Goal: Task Accomplishment & Management: Manage account settings

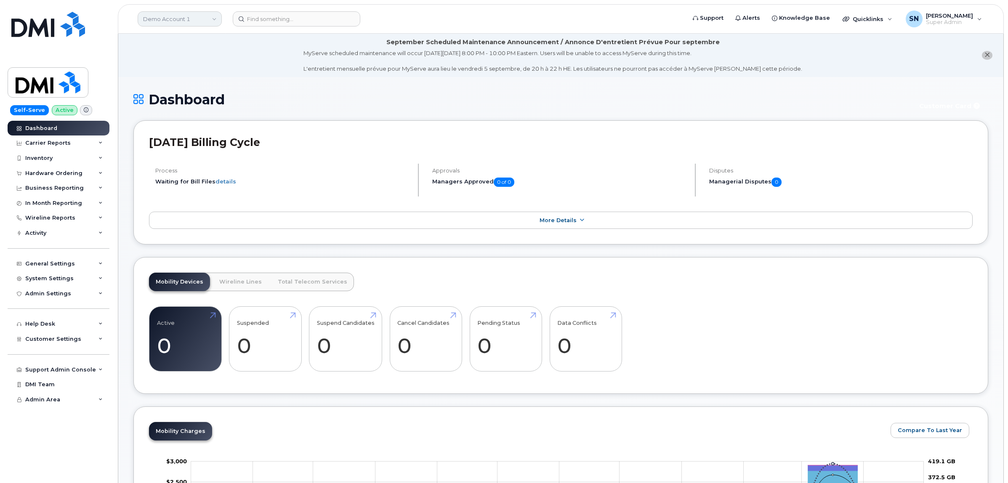
click at [180, 19] on link "Demo Account 1" at bounding box center [180, 18] width 84 height 15
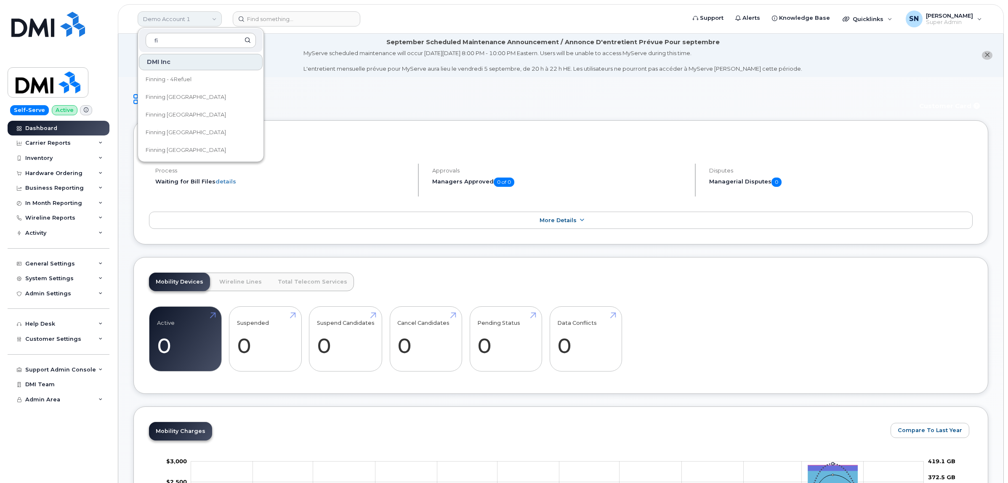
type input "f"
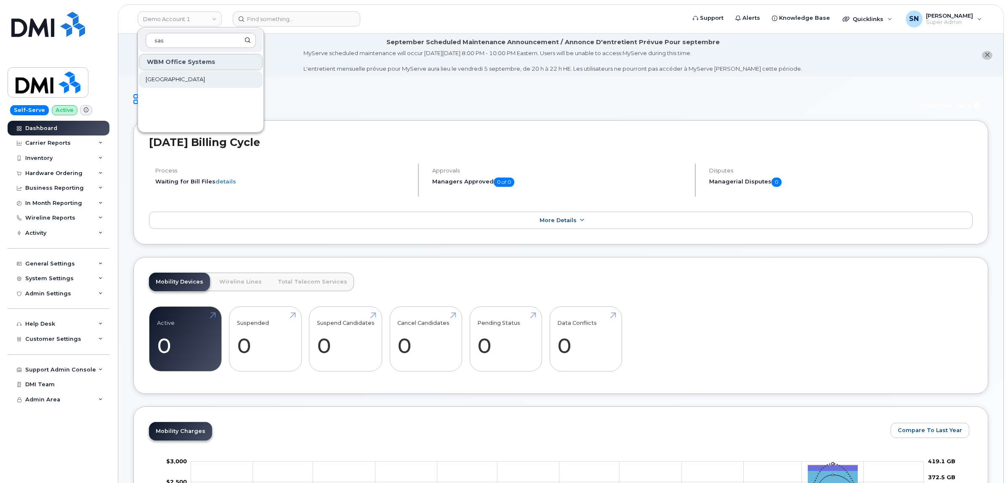
type input "sas"
click at [220, 77] on link "[GEOGRAPHIC_DATA]" at bounding box center [201, 79] width 124 height 17
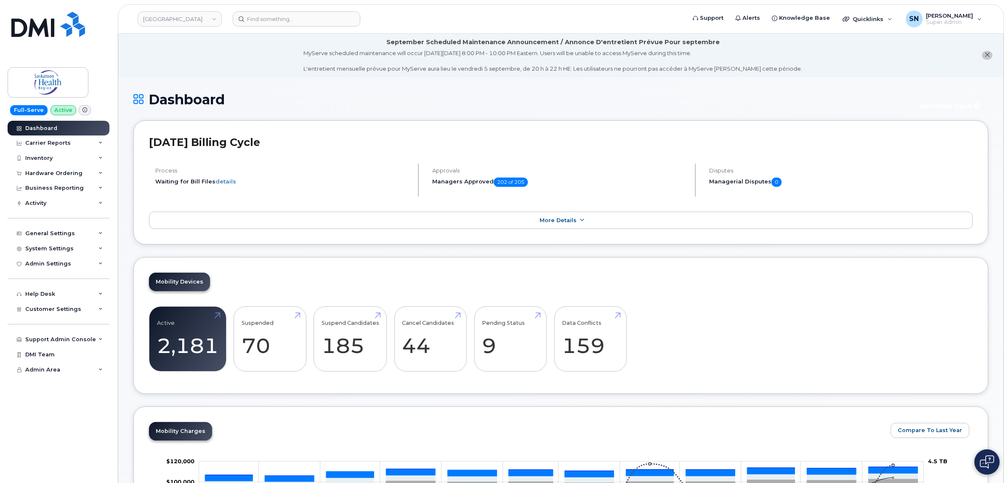
click at [212, 62] on li "September Scheduled Maintenance Announcement / Annonce D'entretient Prévue Pour…" at bounding box center [560, 55] width 885 height 43
click at [72, 177] on div "Hardware Ordering" at bounding box center [53, 173] width 57 height 7
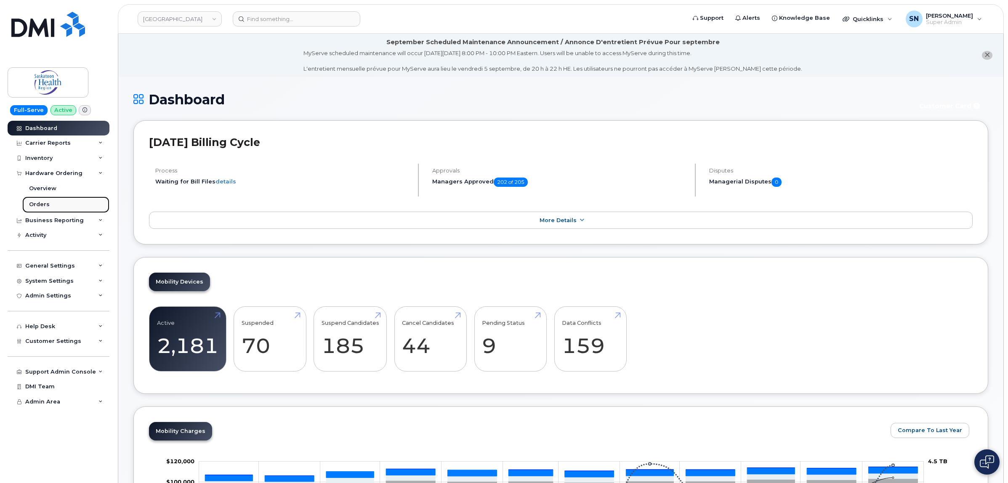
click at [58, 203] on link "Orders" at bounding box center [65, 205] width 87 height 16
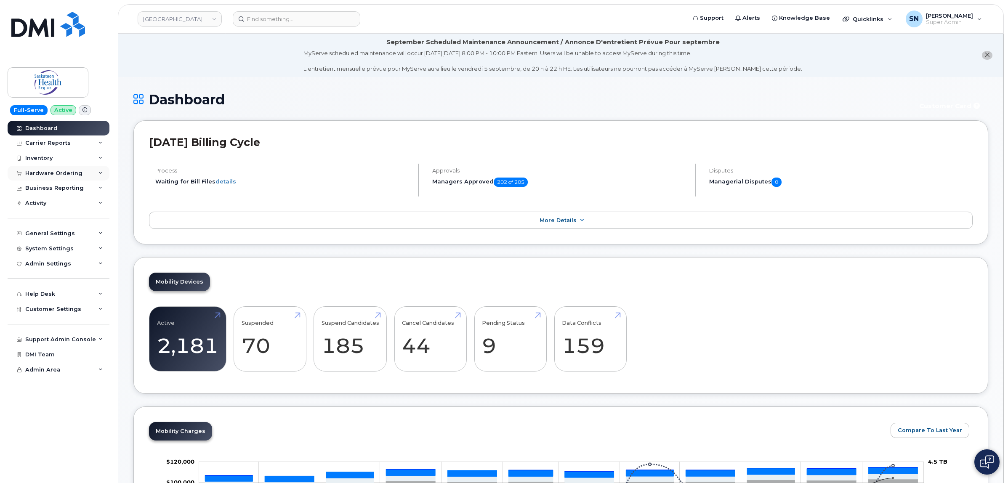
click at [48, 177] on div "Hardware Ordering" at bounding box center [53, 173] width 57 height 7
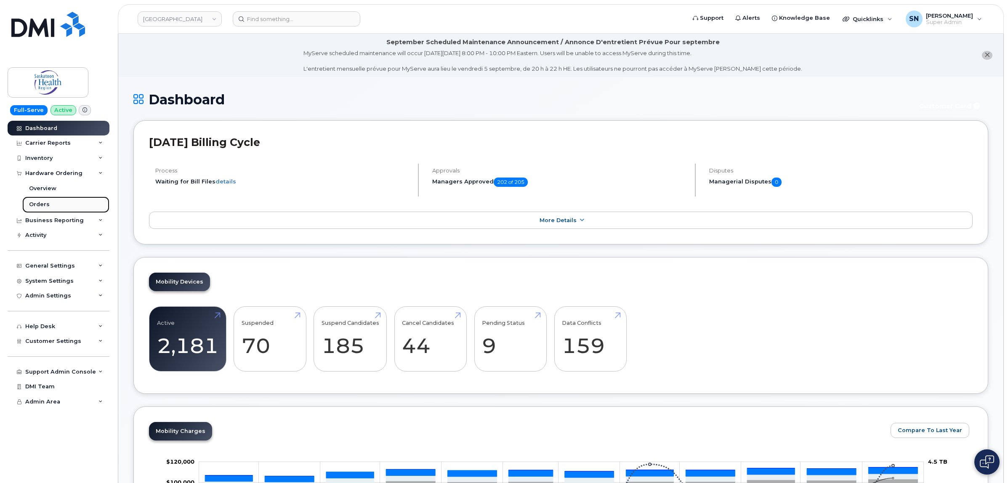
click at [49, 199] on link "Orders" at bounding box center [65, 205] width 87 height 16
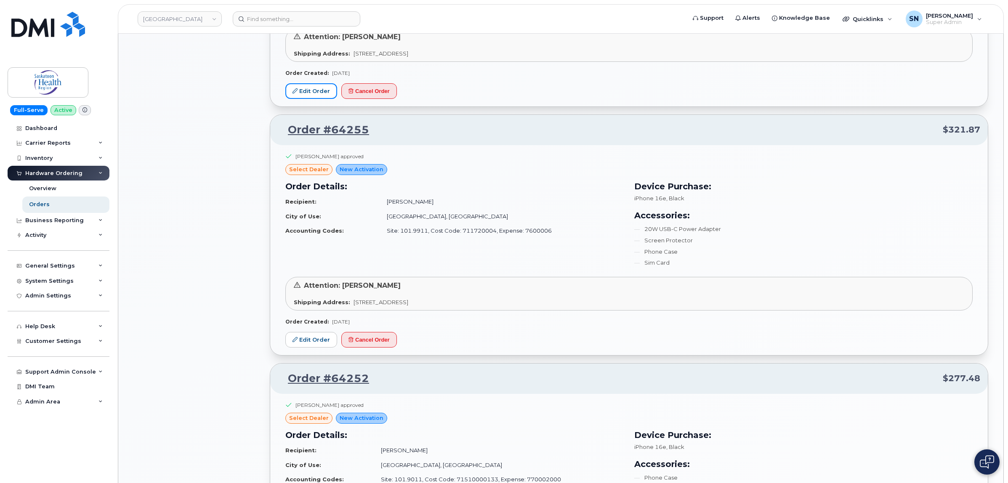
scroll to position [684, 0]
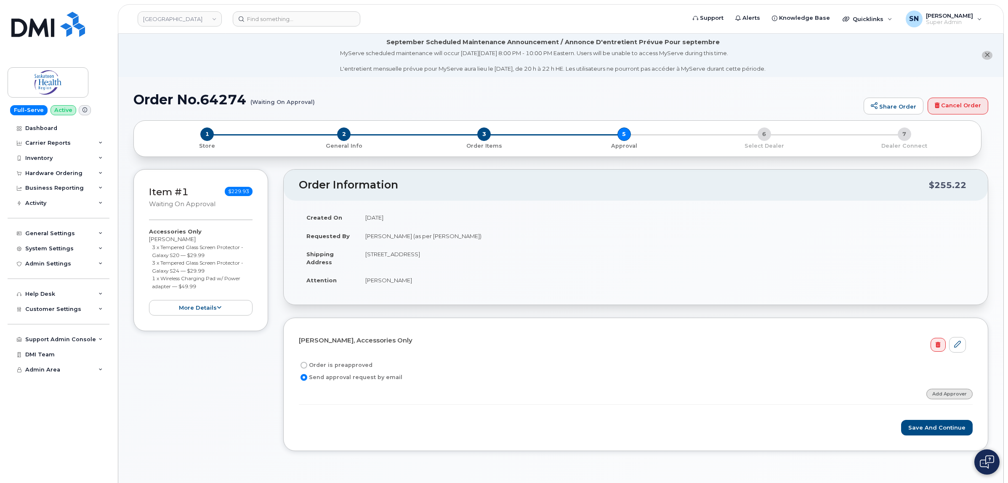
click at [966, 391] on link "Add Approver" at bounding box center [949, 394] width 46 height 11
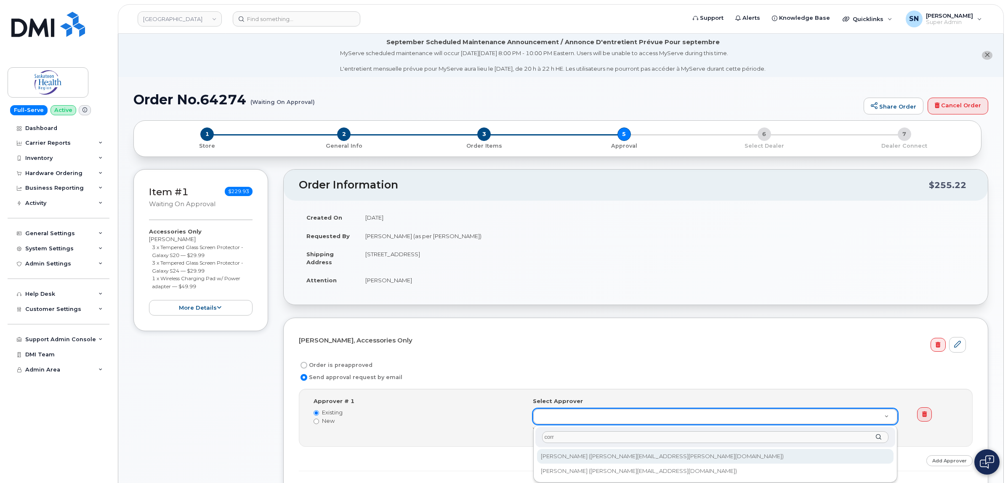
type input "corr"
type input "767692"
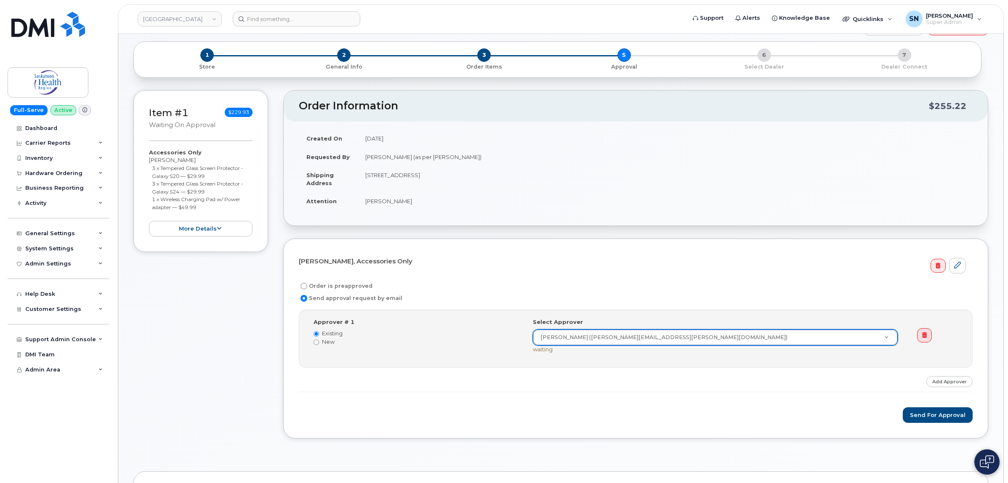
scroll to position [158, 0]
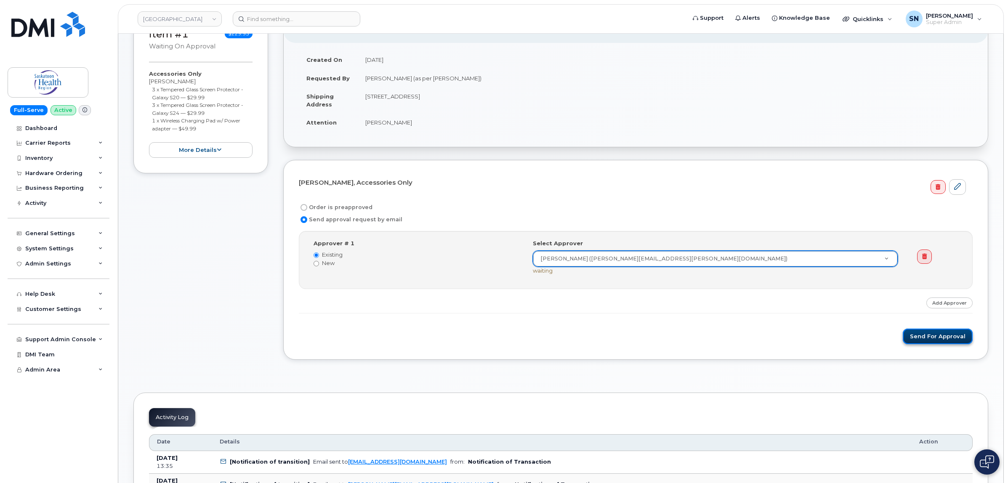
click at [954, 335] on button "Send for Approval" at bounding box center [938, 337] width 70 height 16
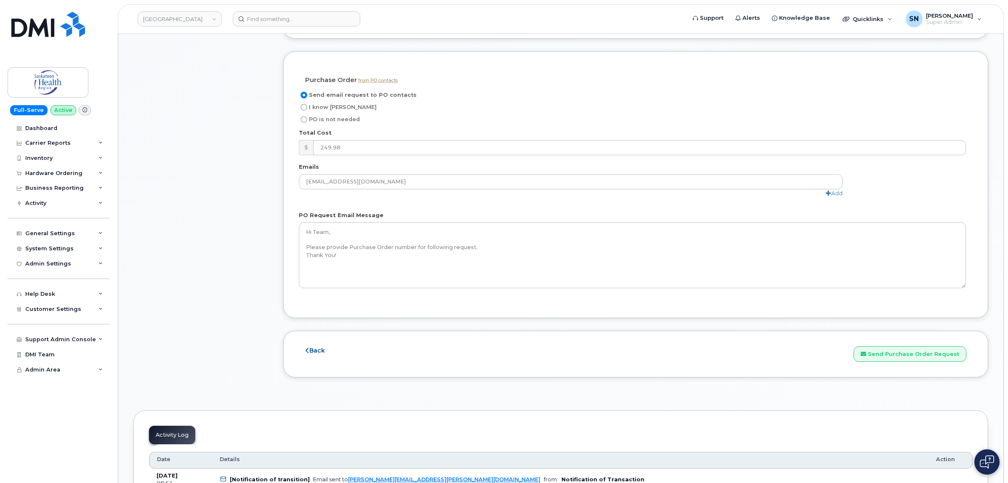
scroll to position [832, 0]
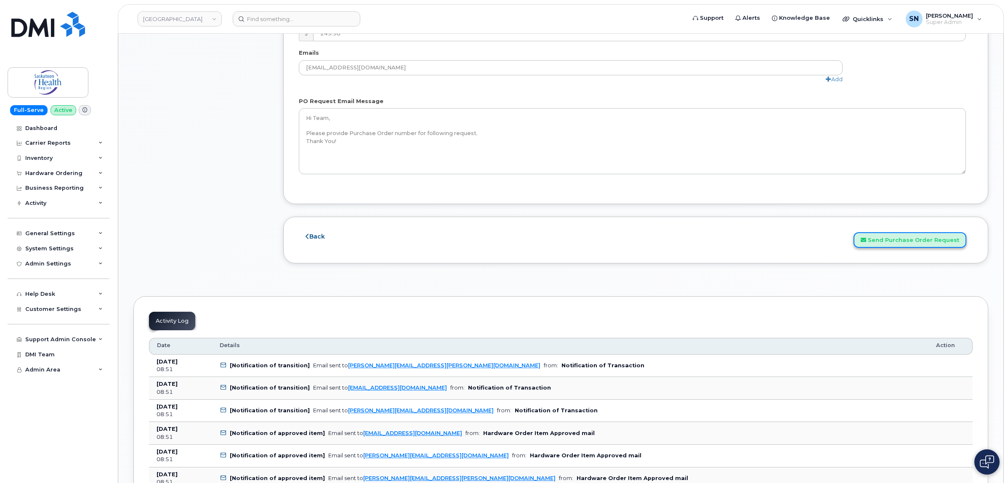
click at [920, 245] on button "Send Purchase Order Request" at bounding box center [910, 240] width 113 height 16
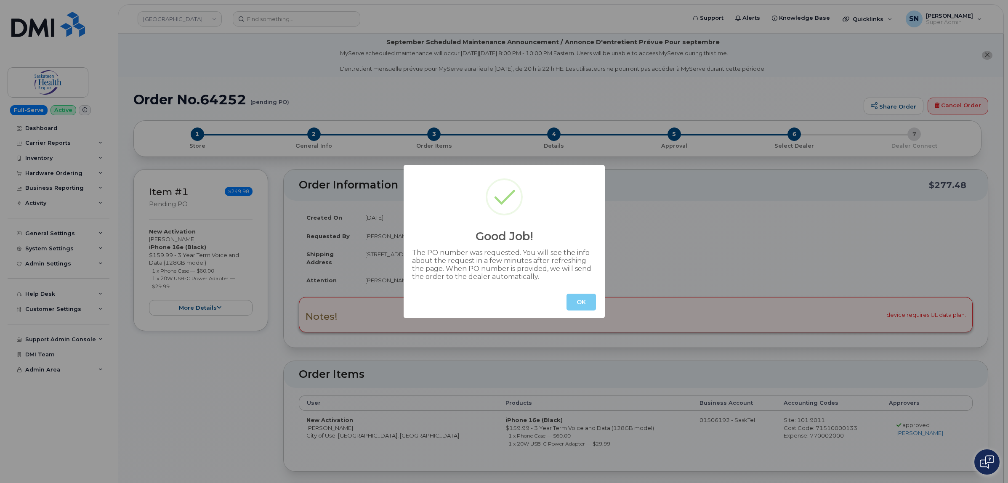
click at [585, 300] on button "OK" at bounding box center [580, 302] width 29 height 17
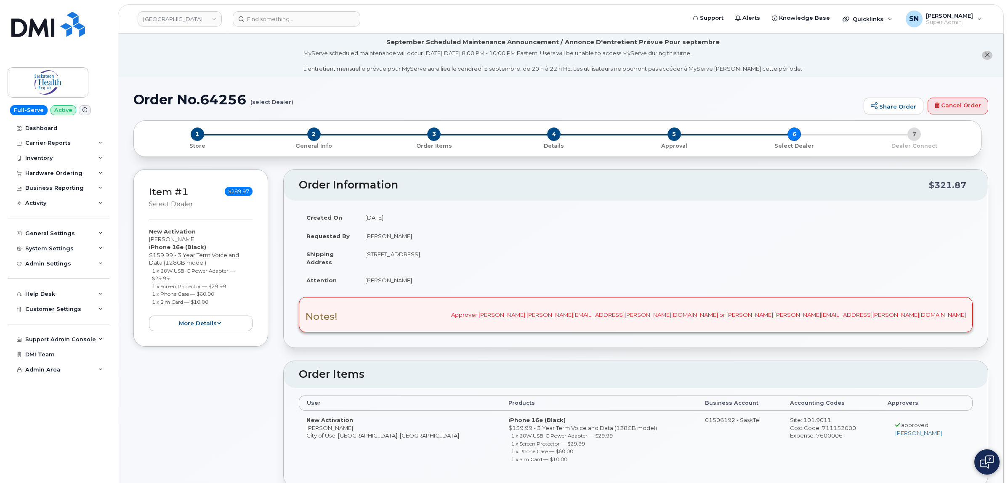
drag, startPoint x: 149, startPoint y: 237, endPoint x: 213, endPoint y: 239, distance: 63.2
click at [213, 239] on div "New Activation Chantelle Bailey iPhone 16e (Black) $159.99 - 3 Year Term Voice …" at bounding box center [201, 280] width 104 height 104
copy div "Chantelle Bailey"
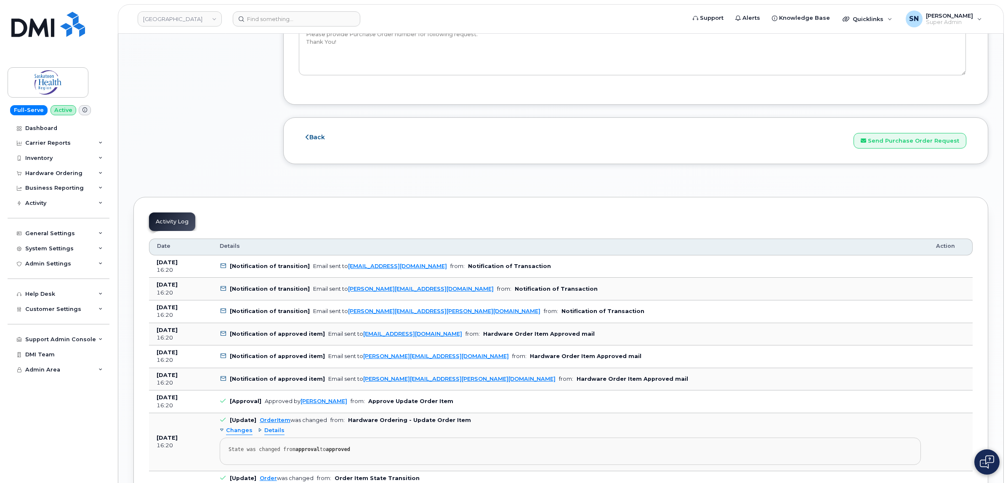
scroll to position [1000, 0]
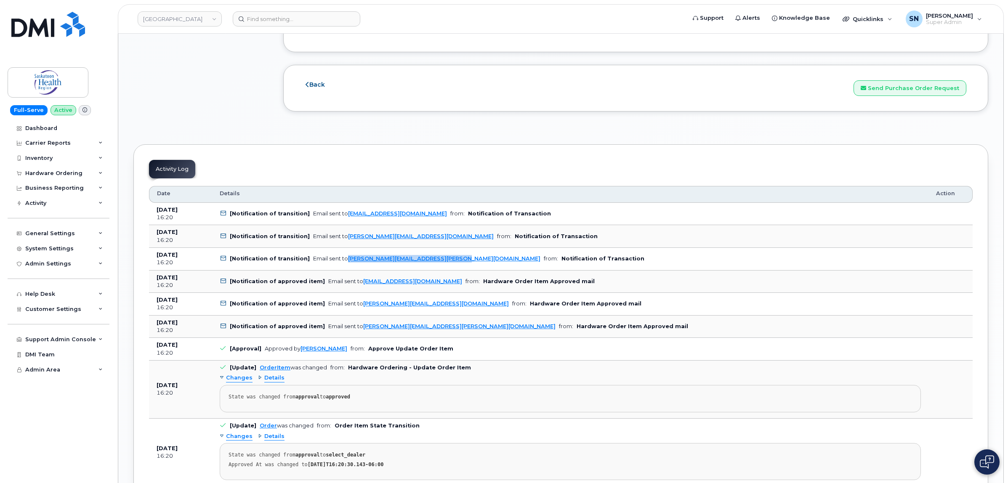
drag, startPoint x: 449, startPoint y: 263, endPoint x: 343, endPoint y: 268, distance: 106.2
click at [343, 268] on td "[Notification of transition] Email sent to sharon.spetz@saskhealthauthority.ca …" at bounding box center [570, 259] width 716 height 23
copy link "[PERSON_NAME][EMAIL_ADDRESS][PERSON_NAME][DOMAIN_NAME]"
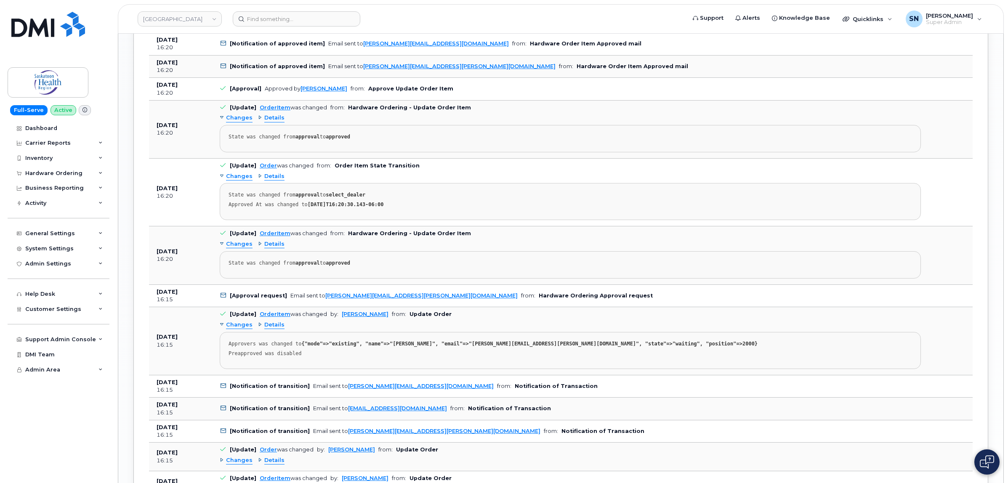
scroll to position [1263, 0]
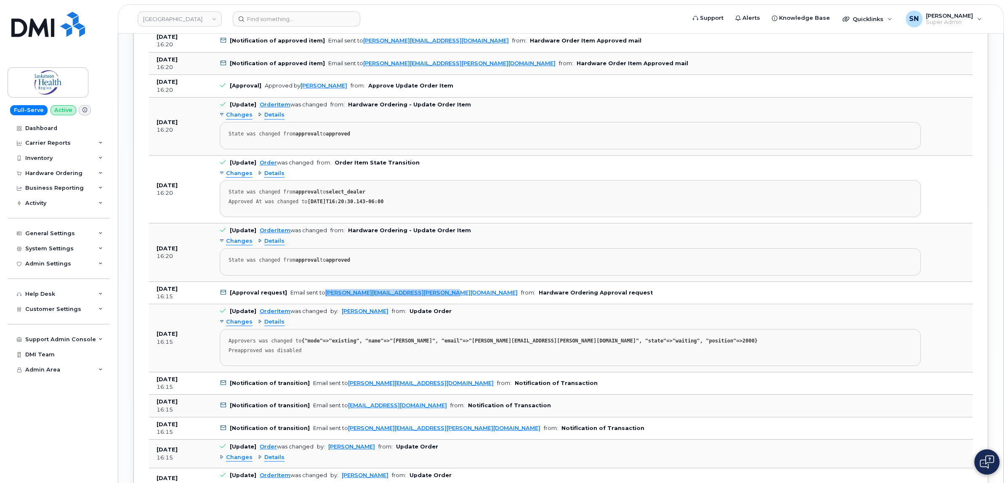
drag, startPoint x: 442, startPoint y: 297, endPoint x: 324, endPoint y: 295, distance: 118.3
click at [324, 295] on td "[Approval request] Email sent to Wendy.Weinrauch@saskhealthauthority.ca from: H…" at bounding box center [570, 293] width 716 height 23
copy link "[PERSON_NAME][EMAIL_ADDRESS][PERSON_NAME][DOMAIN_NAME]"
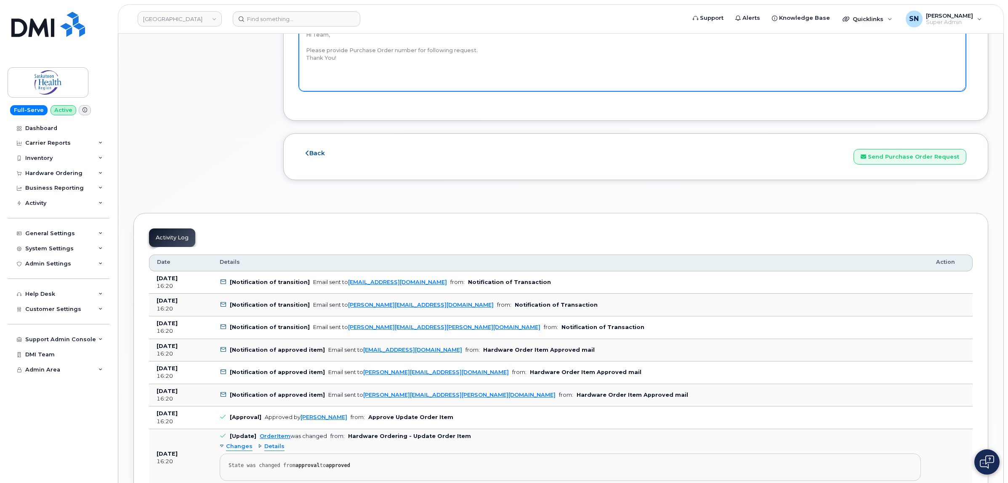
scroll to position [940, 0]
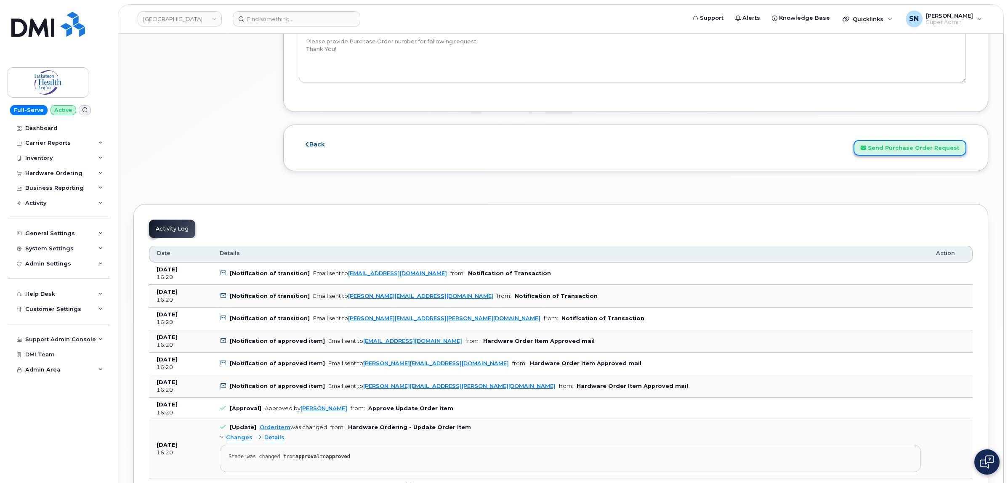
drag, startPoint x: 904, startPoint y: 148, endPoint x: 899, endPoint y: 150, distance: 5.1
click at [904, 148] on button "Send Purchase Order Request" at bounding box center [910, 148] width 113 height 16
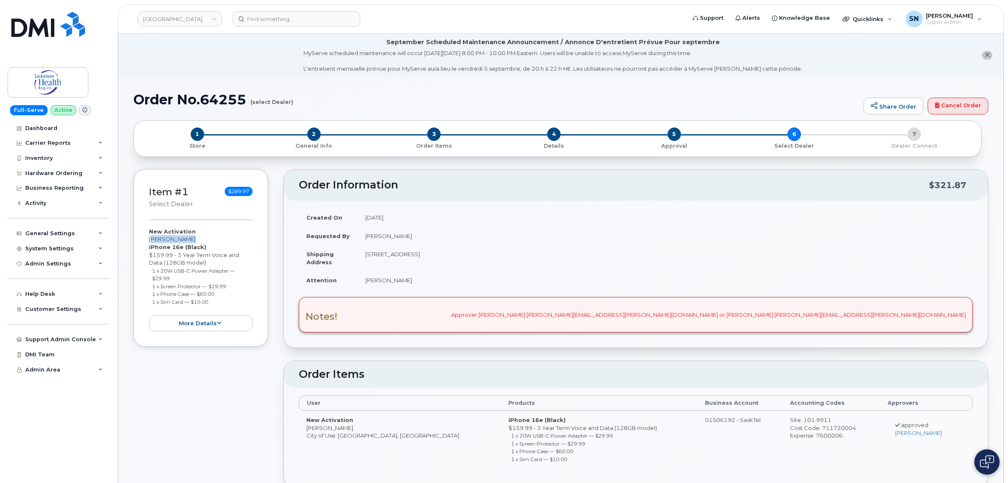
drag, startPoint x: 150, startPoint y: 239, endPoint x: 190, endPoint y: 238, distance: 40.0
click at [190, 238] on div "New Activation [PERSON_NAME] iPhone 16e (Black) $159.99 - 3 Year Term Voice and…" at bounding box center [201, 280] width 104 height 104
copy div "[PERSON_NAME]"
drag, startPoint x: 162, startPoint y: 273, endPoint x: 170, endPoint y: 276, distance: 9.1
click at [170, 276] on li "1 x 20W USB-C Power Adapter — $29.99" at bounding box center [202, 275] width 101 height 16
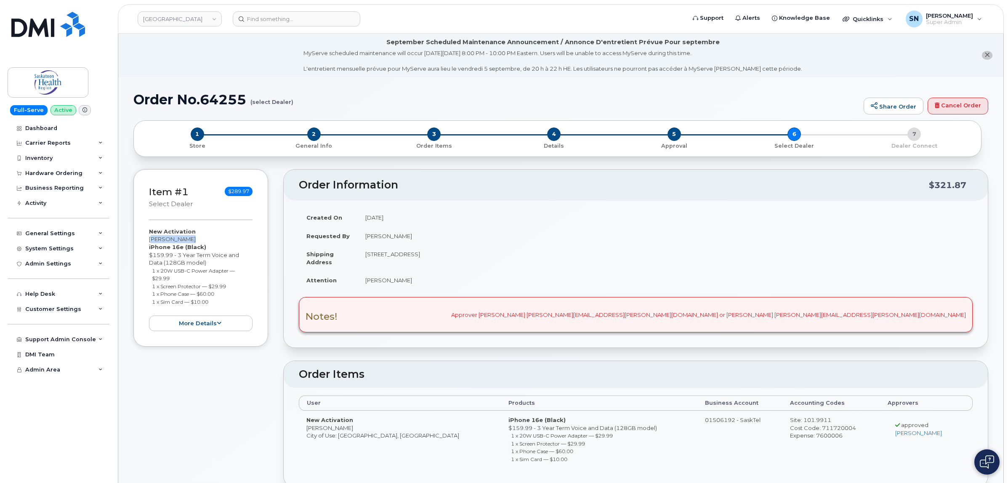
copy small "1 x 20W USB-C Power Adapter — $29.99"
drag, startPoint x: 152, startPoint y: 287, endPoint x: 230, endPoint y: 287, distance: 78.3
click at [230, 287] on li "1 x Screen Protector — $29.99" at bounding box center [202, 286] width 101 height 8
copy small "1 x Screen Protector — $29.99"
click at [152, 294] on small "1 x Phone Case — $60.00" at bounding box center [183, 294] width 62 height 6
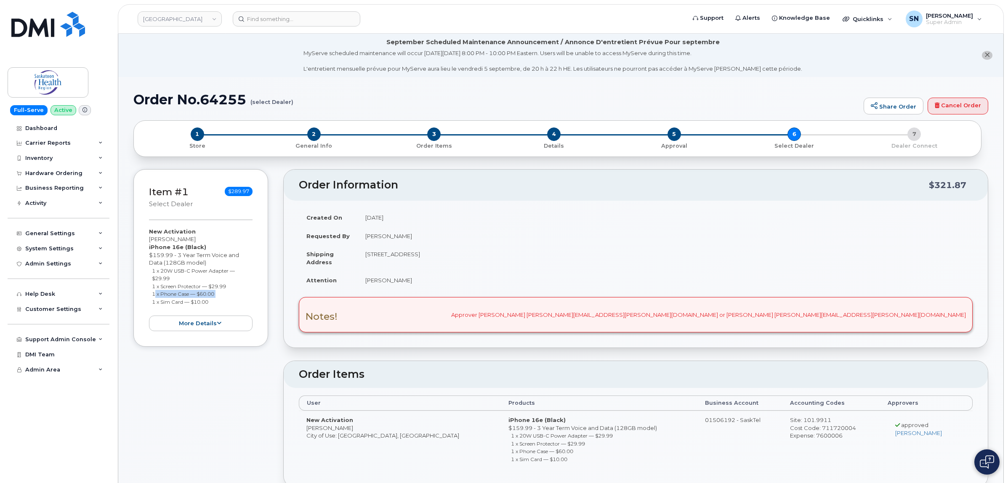
drag, startPoint x: 152, startPoint y: 294, endPoint x: 225, endPoint y: 293, distance: 73.2
click at [225, 293] on li "1 x Phone Case — $60.00" at bounding box center [202, 294] width 101 height 8
copy ul "1 x Phone Case — $60.00"
click at [191, 301] on small "1 x Sim Card — $10.00" at bounding box center [180, 302] width 56 height 6
drag, startPoint x: 152, startPoint y: 302, endPoint x: 16, endPoint y: 302, distance: 136.4
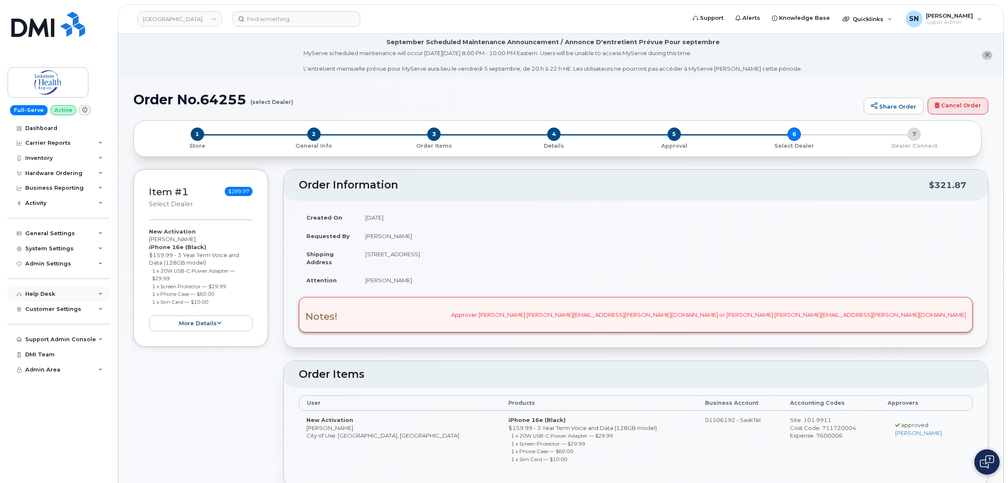
click at [213, 301] on li "1 x Sim Card — $10.00" at bounding box center [202, 302] width 101 height 8
copy small "1 x Sim Card — $10.00"
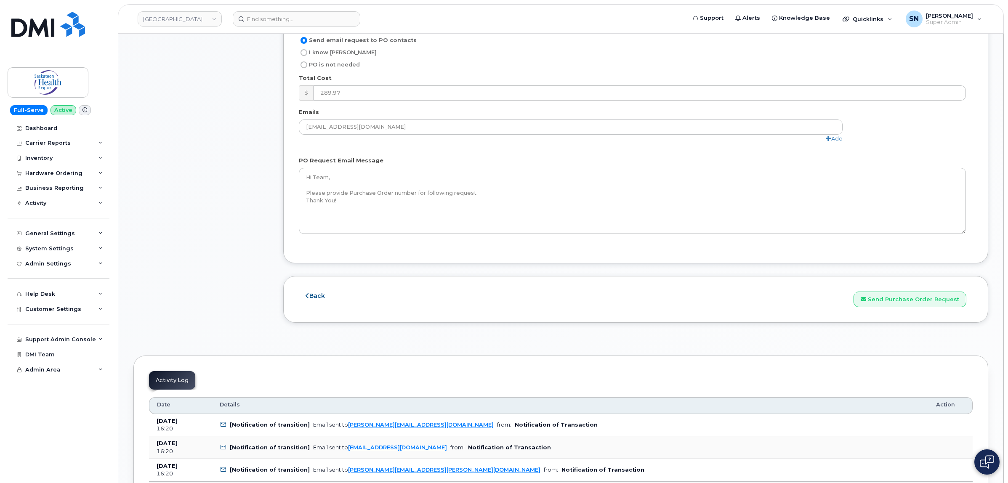
scroll to position [789, 0]
click at [941, 299] on button "Send Purchase Order Request" at bounding box center [910, 299] width 113 height 16
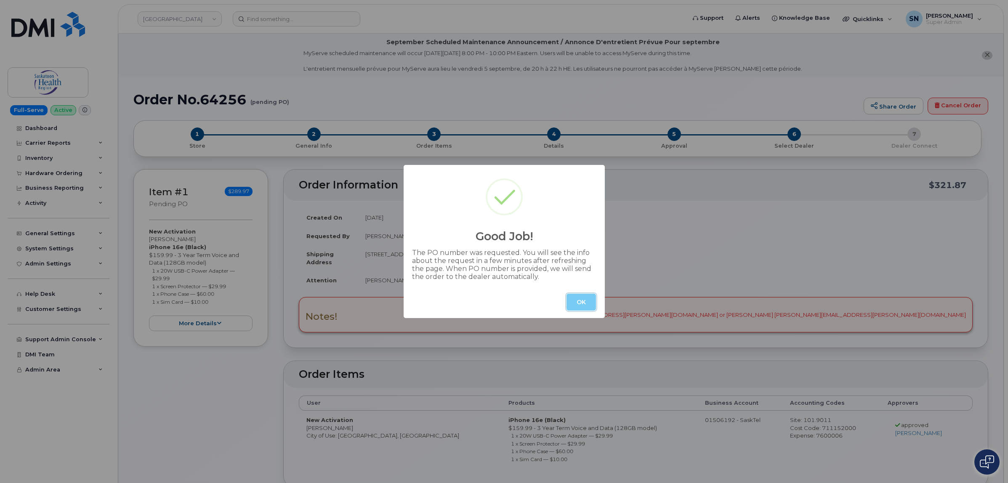
click at [584, 297] on button "OK" at bounding box center [580, 302] width 29 height 17
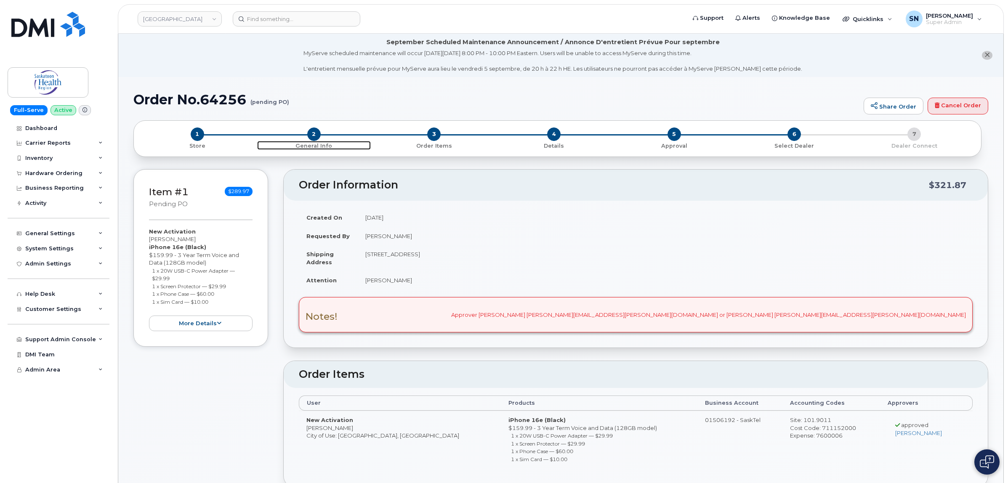
click at [319, 133] on span "2" at bounding box center [313, 134] width 13 height 13
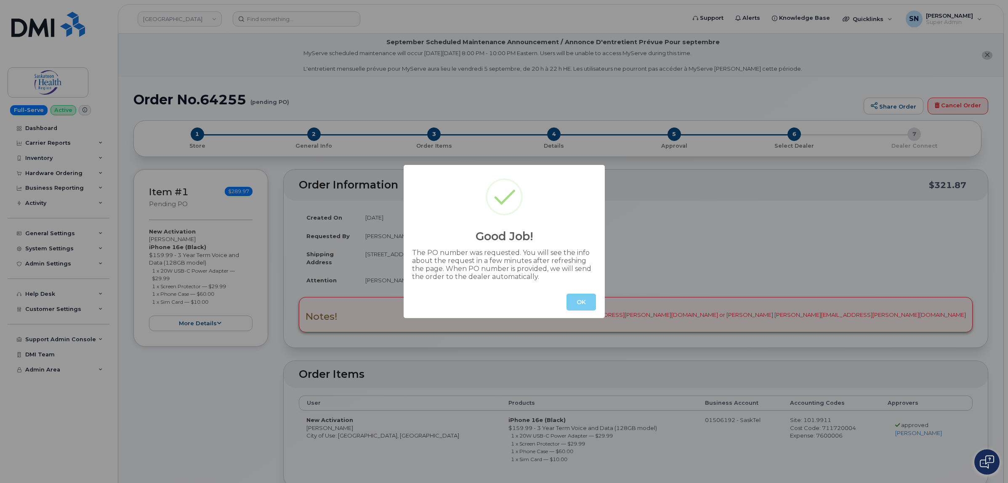
click at [594, 298] on button "OK" at bounding box center [580, 302] width 29 height 17
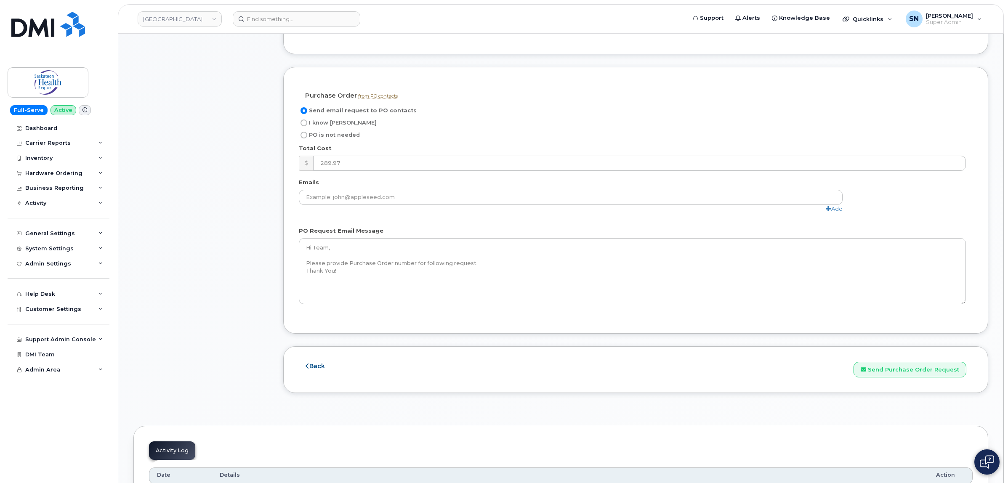
scroll to position [737, 0]
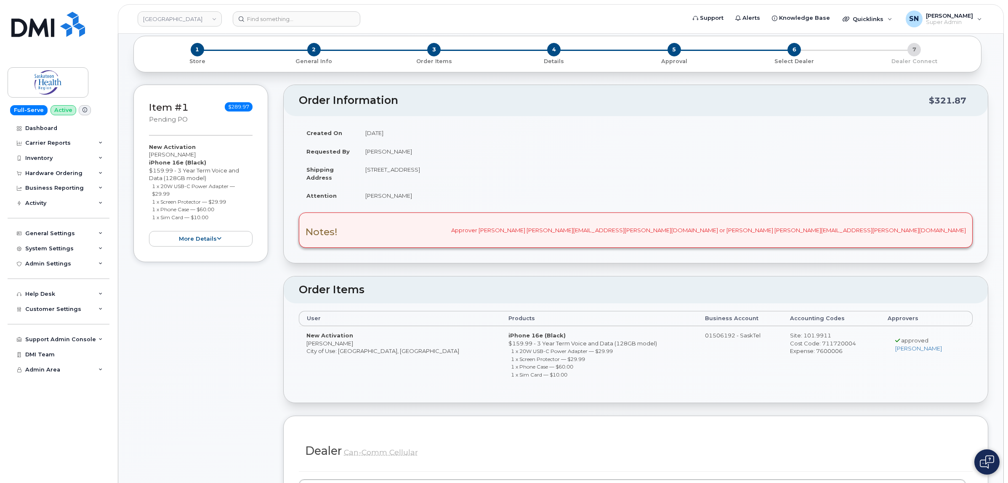
scroll to position [0, 0]
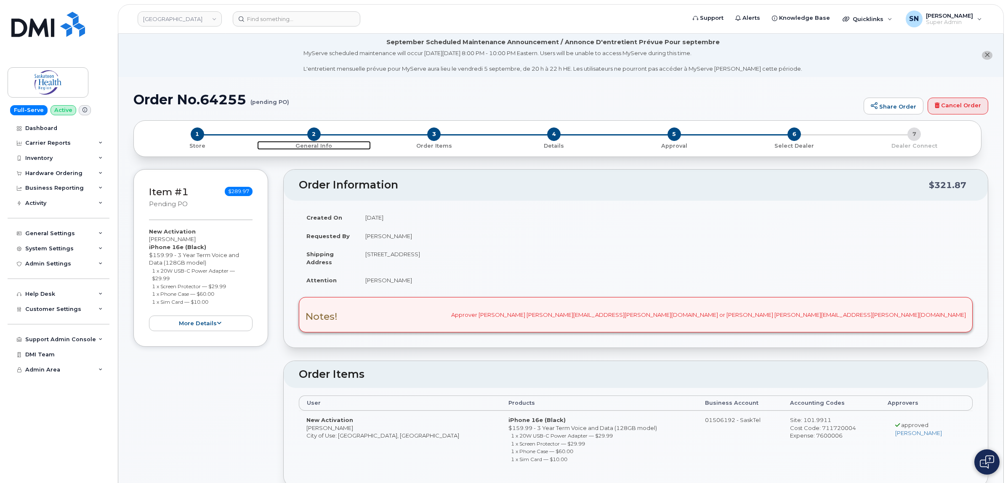
click at [314, 136] on span "2" at bounding box center [313, 134] width 13 height 13
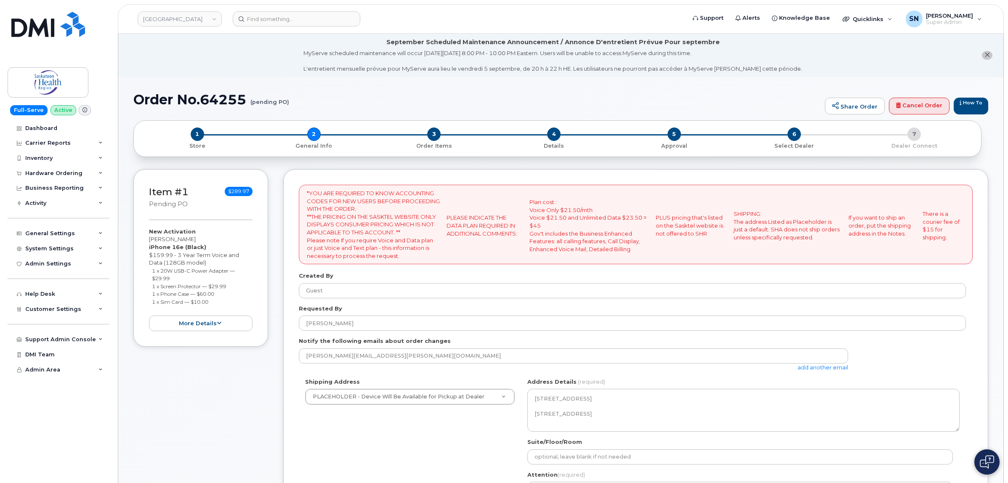
select select
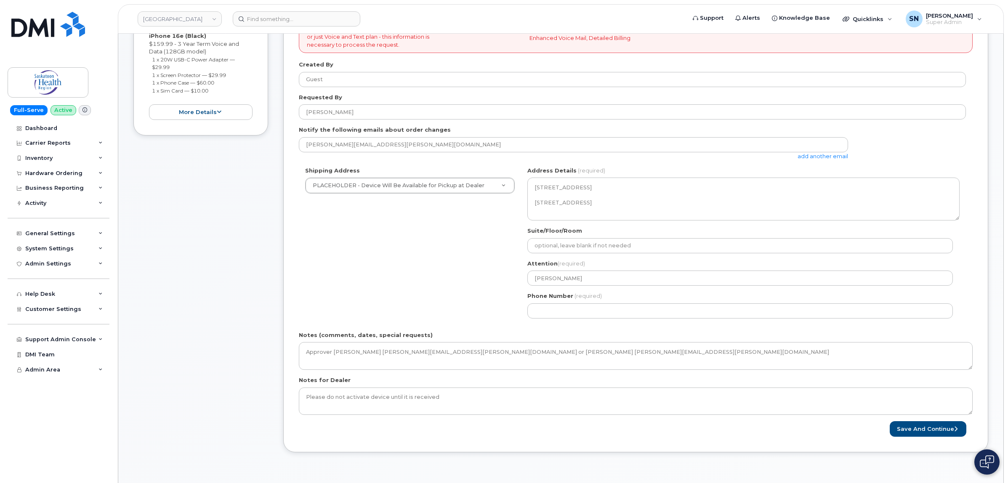
scroll to position [263, 0]
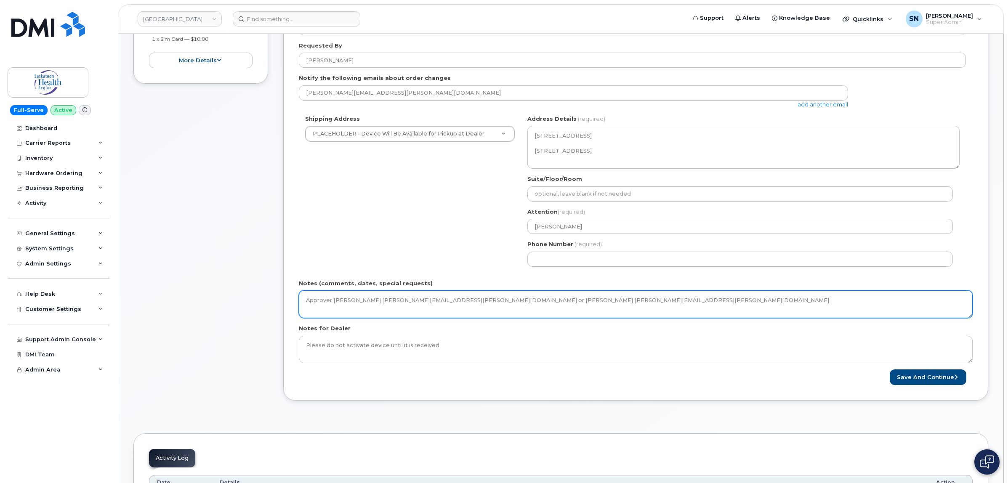
click at [685, 304] on textarea "Approver [PERSON_NAME] [PERSON_NAME][EMAIL_ADDRESS][PERSON_NAME][DOMAIN_NAME] o…" at bounding box center [636, 304] width 674 height 28
drag, startPoint x: 790, startPoint y: 303, endPoint x: 665, endPoint y: 306, distance: 125.0
click at [665, 306] on textarea "Approver [PERSON_NAME] [PERSON_NAME][EMAIL_ADDRESS][PERSON_NAME][DOMAIN_NAME] o…" at bounding box center [636, 304] width 674 height 28
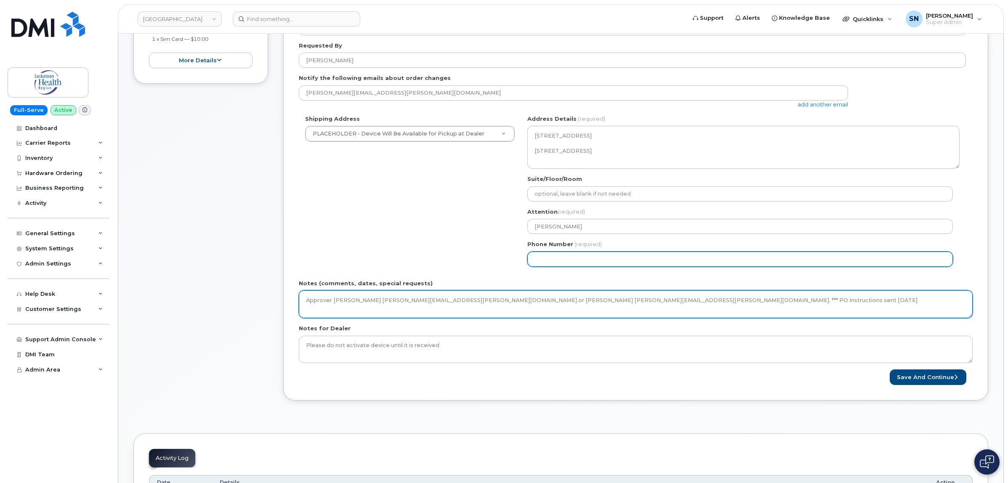
type textarea "Approver [PERSON_NAME] [PERSON_NAME][EMAIL_ADDRESS][PERSON_NAME][DOMAIN_NAME] o…"
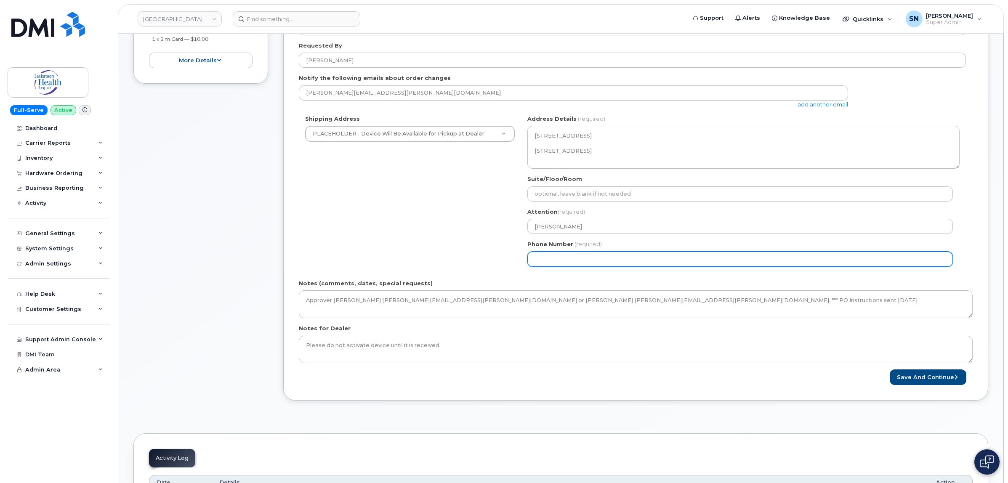
click at [587, 261] on input "Phone Number" at bounding box center [739, 259] width 425 height 15
select select
type input "123456789"
select select
type input "1234567890"
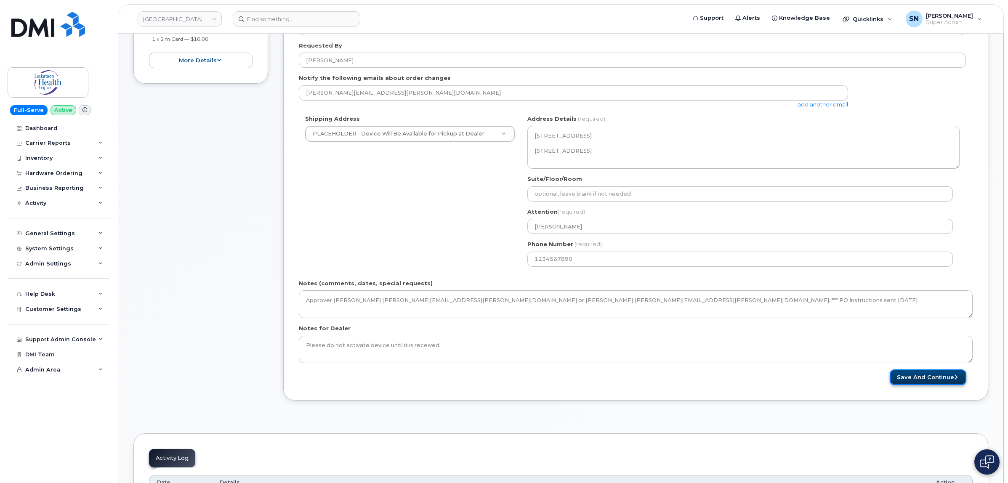
drag, startPoint x: 901, startPoint y: 376, endPoint x: 814, endPoint y: 351, distance: 89.7
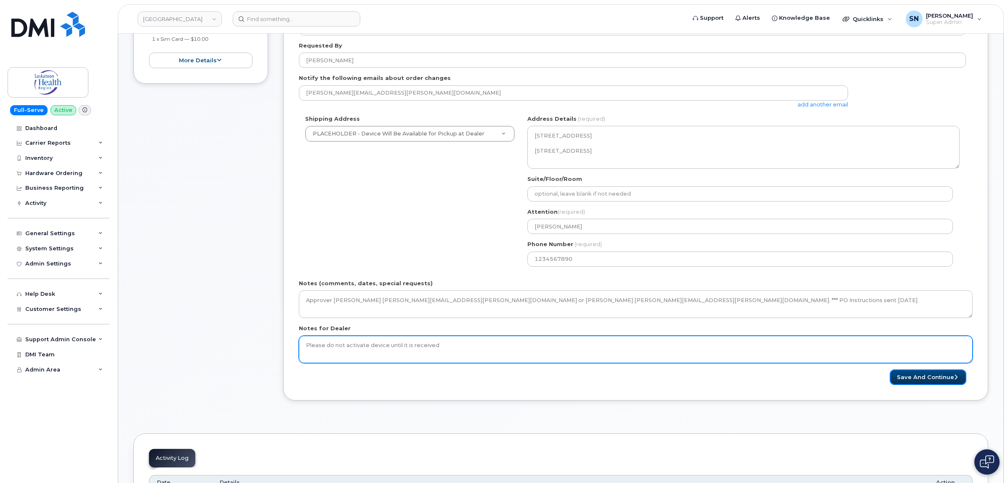
click at [901, 377] on button "Save and Continue" at bounding box center [928, 378] width 77 height 16
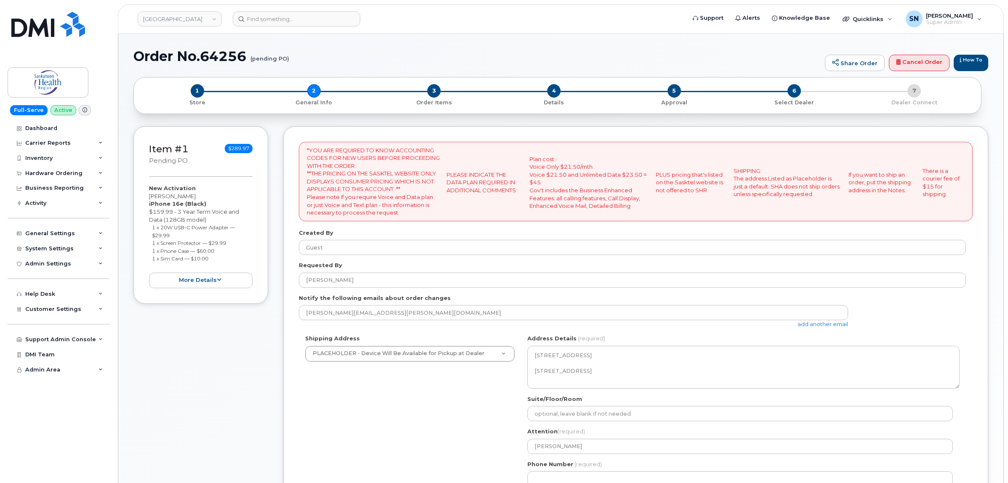
select select
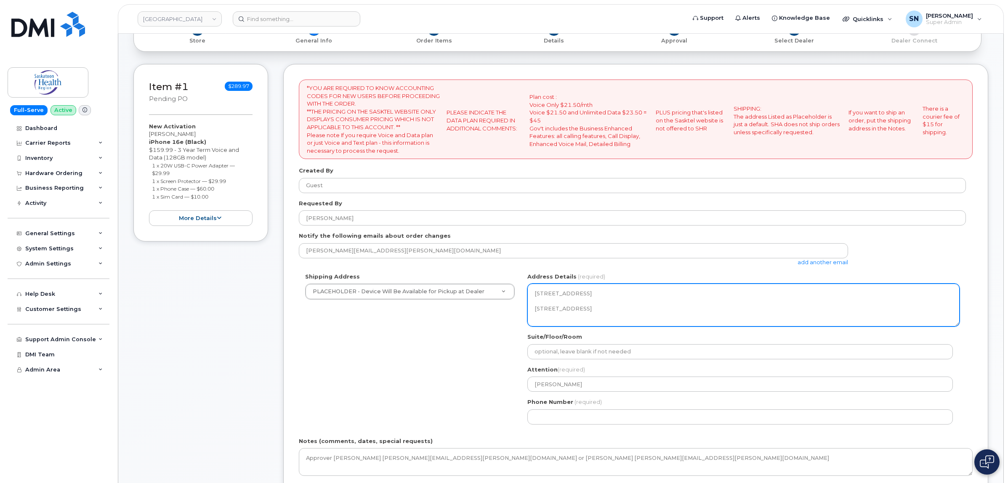
scroll to position [210, 0]
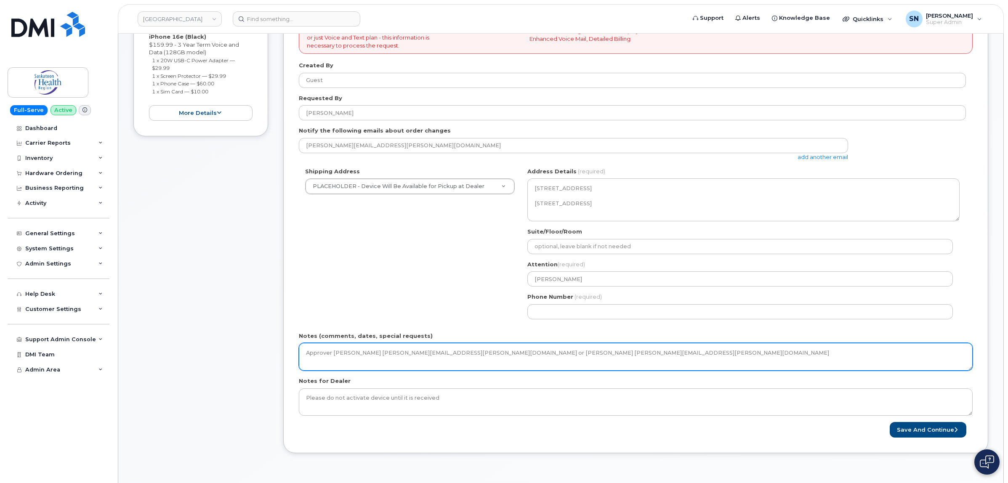
click at [685, 351] on textarea "Approver [PERSON_NAME] [PERSON_NAME][EMAIL_ADDRESS][PERSON_NAME][DOMAIN_NAME] o…" at bounding box center [636, 357] width 674 height 28
paste textarea "*** PO Instructions sent [DATE]"
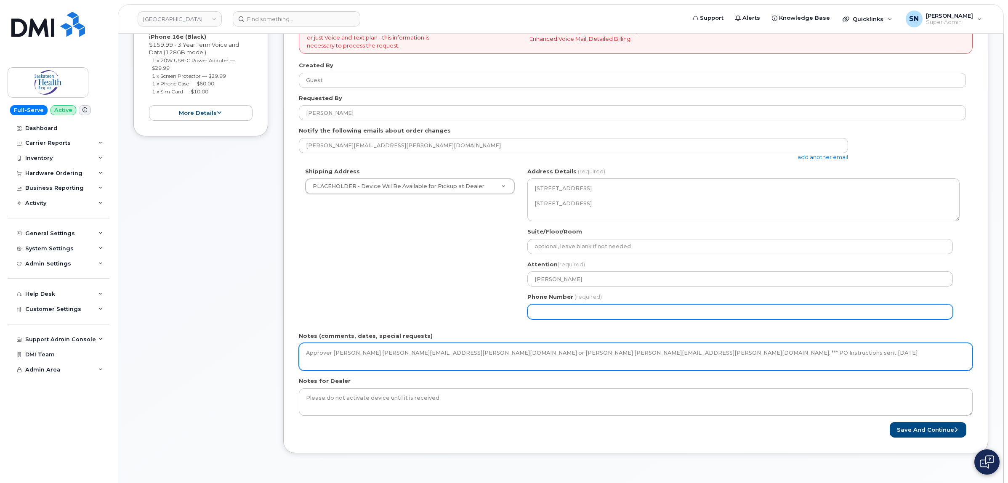
type textarea "Approver [PERSON_NAME] [PERSON_NAME][EMAIL_ADDRESS][PERSON_NAME][DOMAIN_NAME] o…"
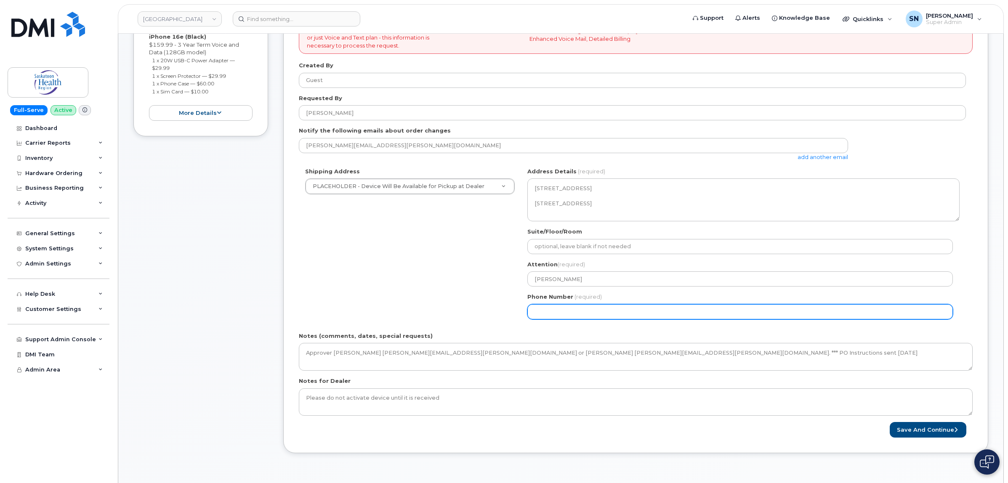
click at [643, 307] on input "Phone Number" at bounding box center [739, 311] width 425 height 15
select select
type input "123456789"
select select
type input "1234567890"
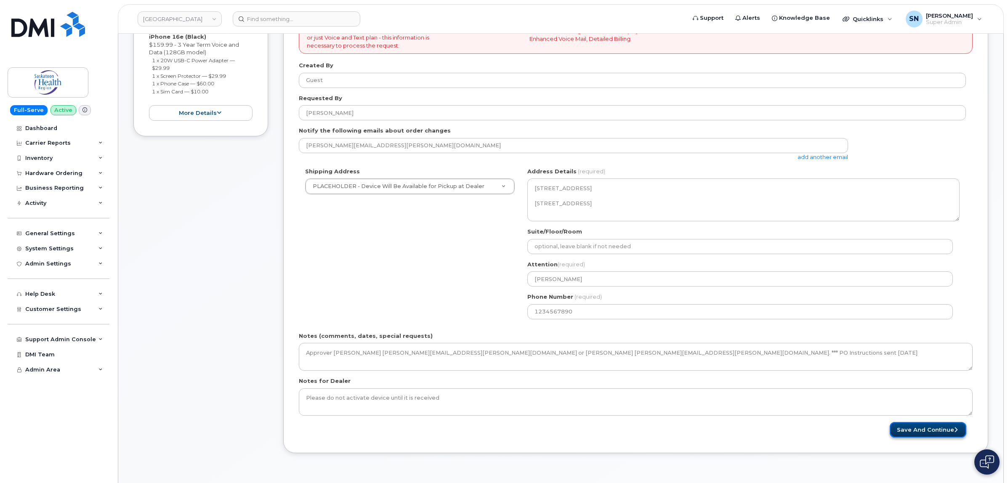
click at [907, 435] on button "Save and Continue" at bounding box center [928, 430] width 77 height 16
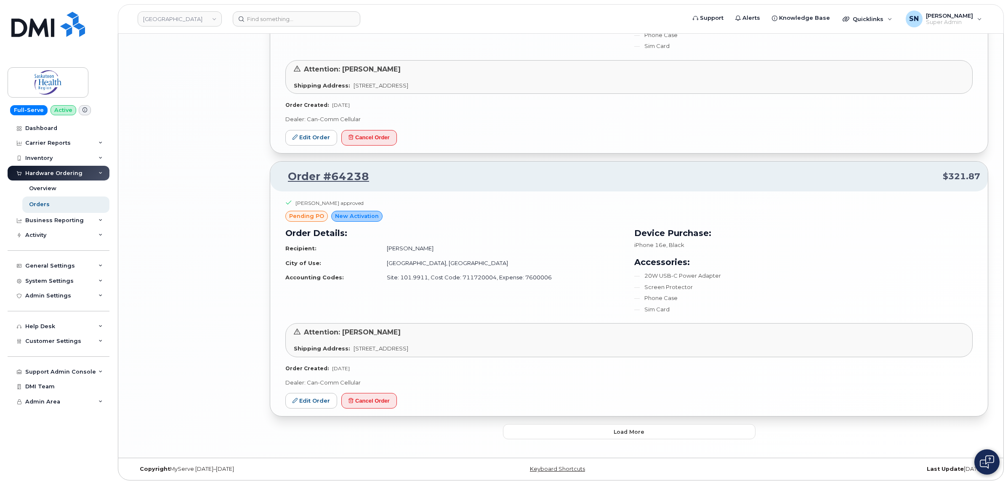
scroll to position [1710, 0]
click at [628, 434] on button "Load more" at bounding box center [629, 430] width 253 height 15
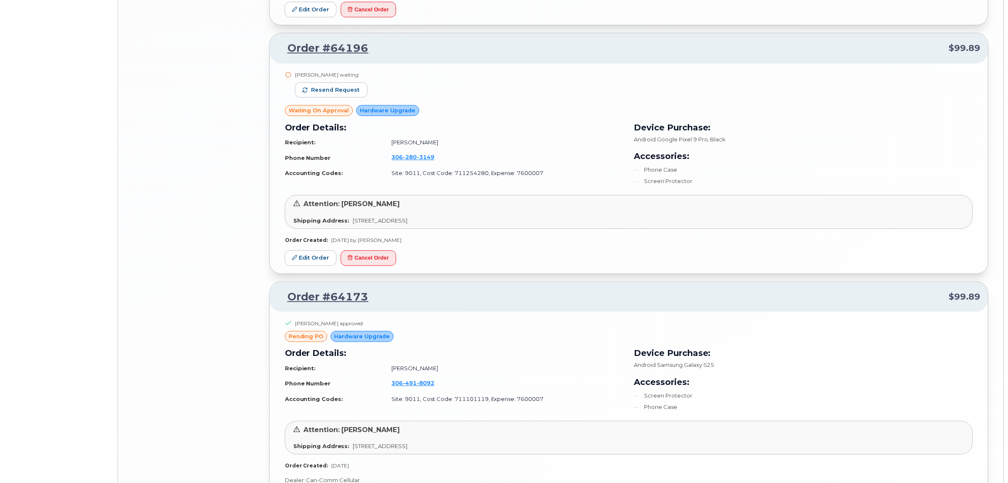
scroll to position [3113, 0]
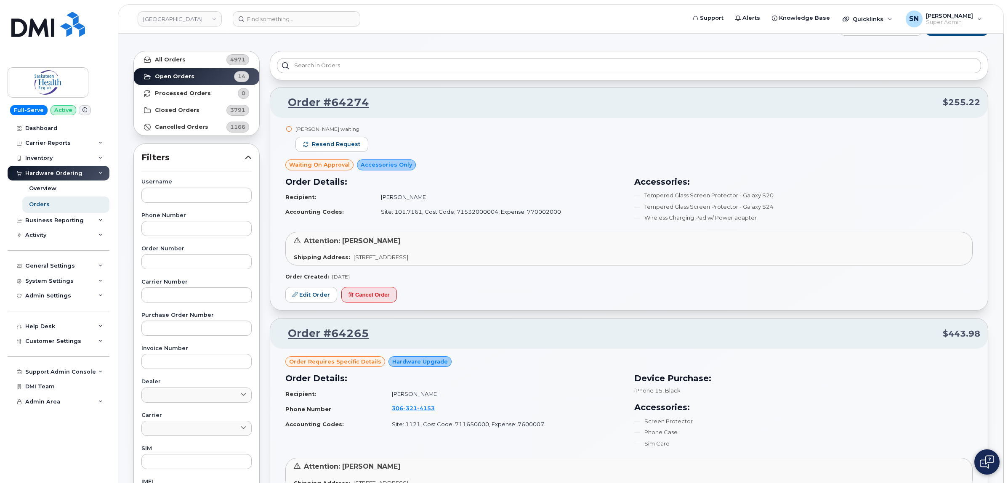
scroll to position [0, 0]
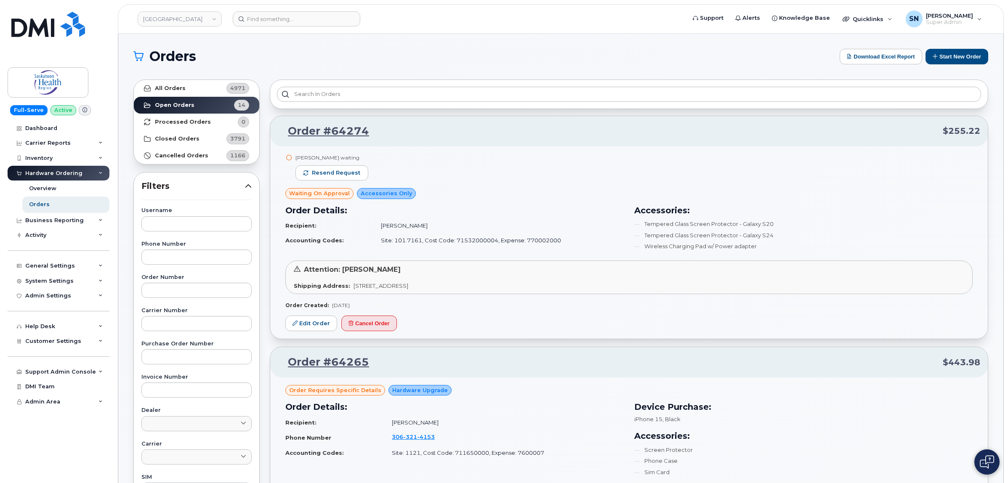
click at [169, 141] on strong "Closed Orders" at bounding box center [177, 139] width 45 height 7
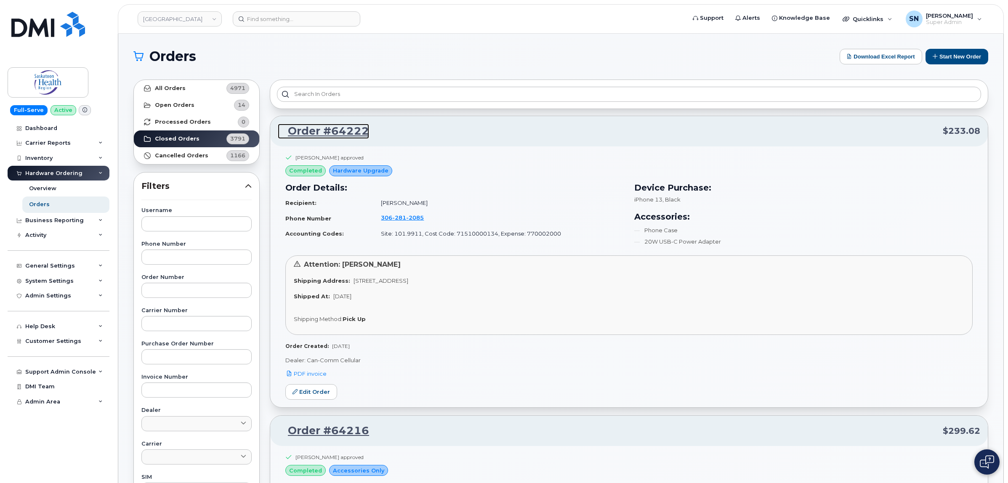
click at [329, 131] on link "Order #64222" at bounding box center [323, 131] width 91 height 15
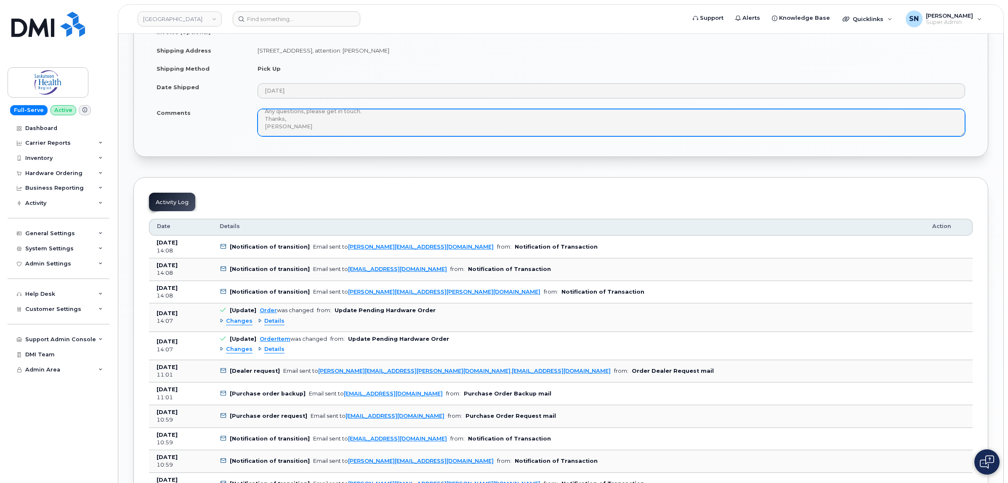
scroll to position [100, 0]
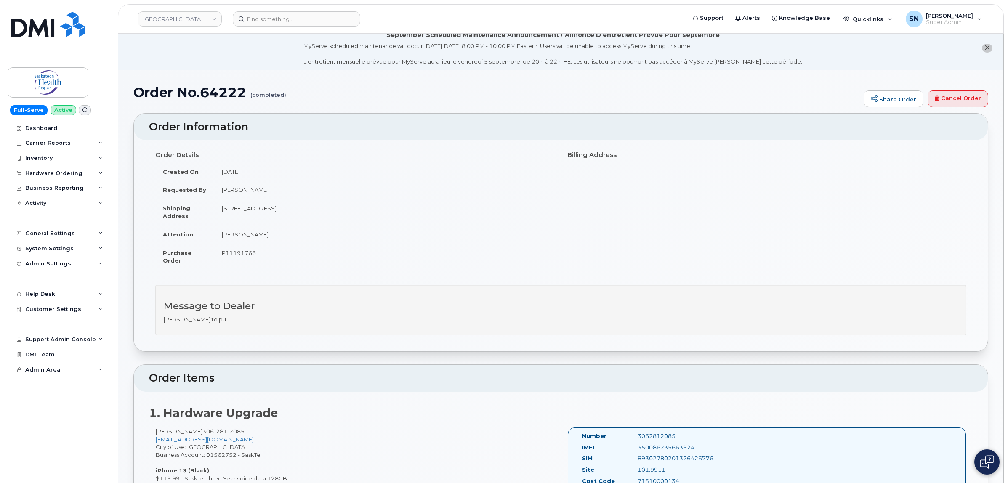
scroll to position [0, 0]
